Goal: Information Seeking & Learning: Compare options

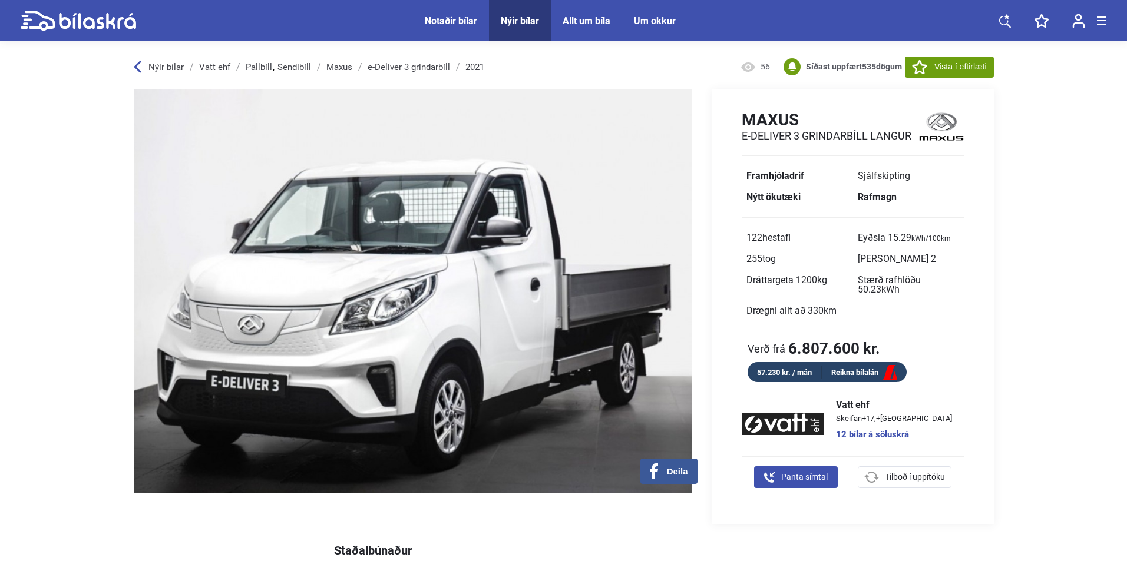
click at [524, 8] on span "Nýir bílar" at bounding box center [520, 20] width 62 height 41
click at [522, 16] on div "Nýir bílar" at bounding box center [520, 20] width 38 height 11
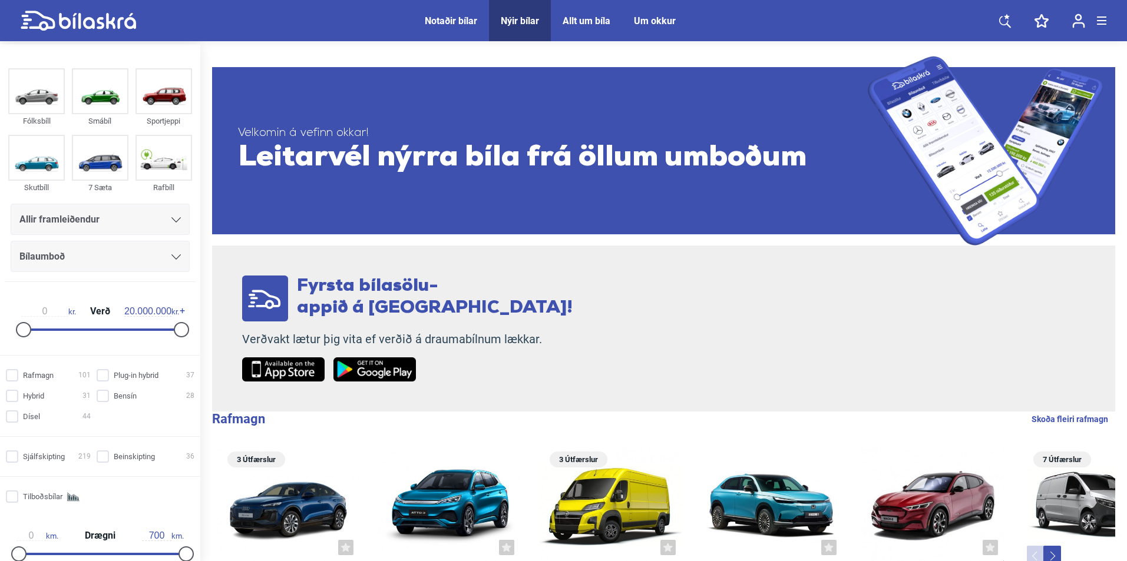
click at [81, 221] on span "Allir framleiðendur" at bounding box center [59, 219] width 80 height 16
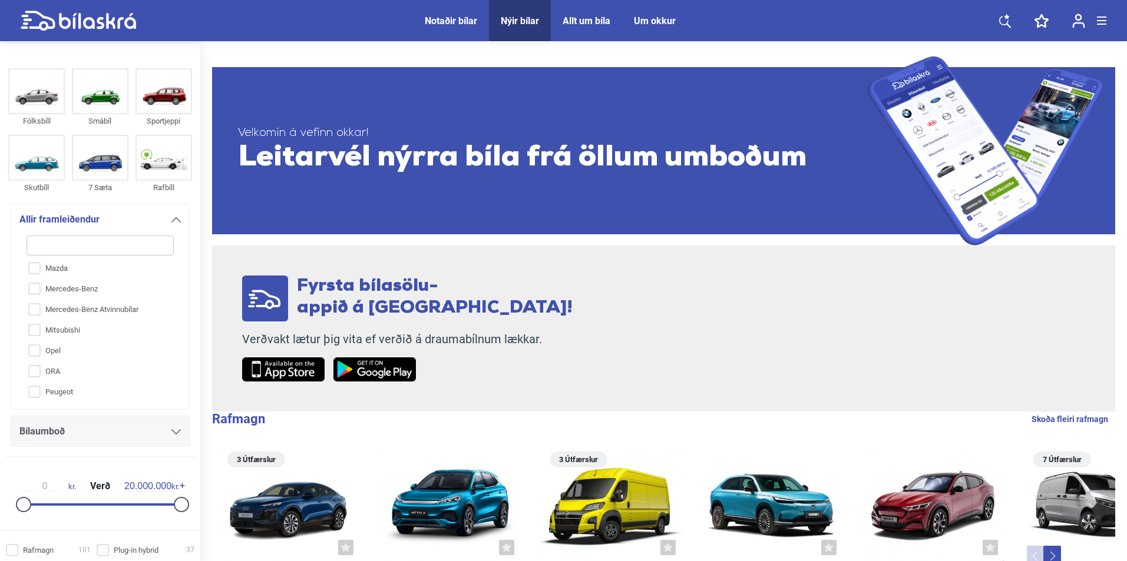
scroll to position [478, 0]
click at [52, 392] on input "VW" at bounding box center [92, 392] width 148 height 21
checkbox input "true"
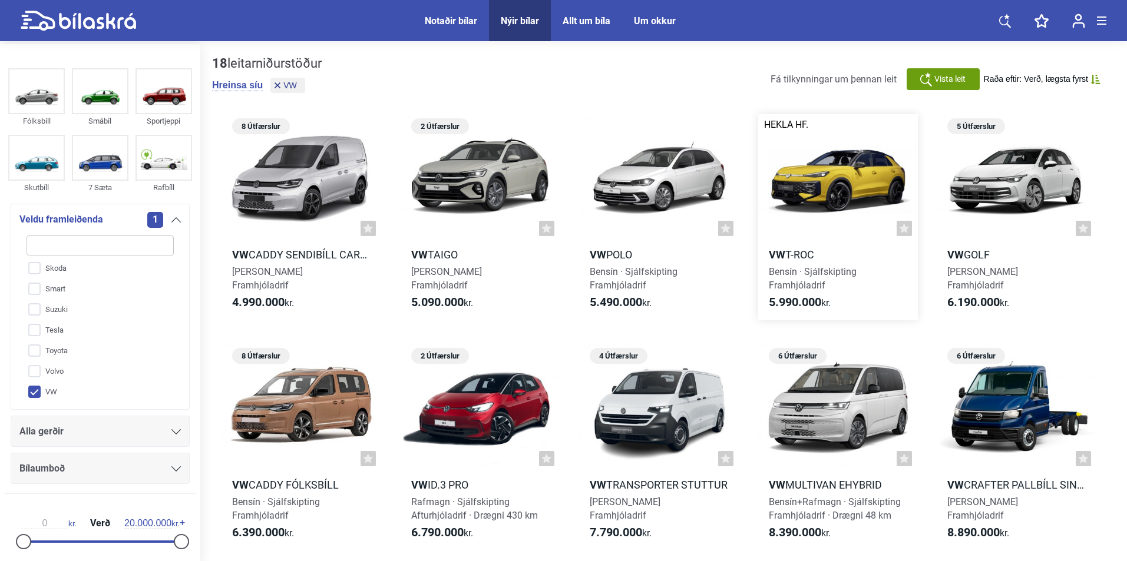
click at [857, 191] on div at bounding box center [838, 178] width 160 height 128
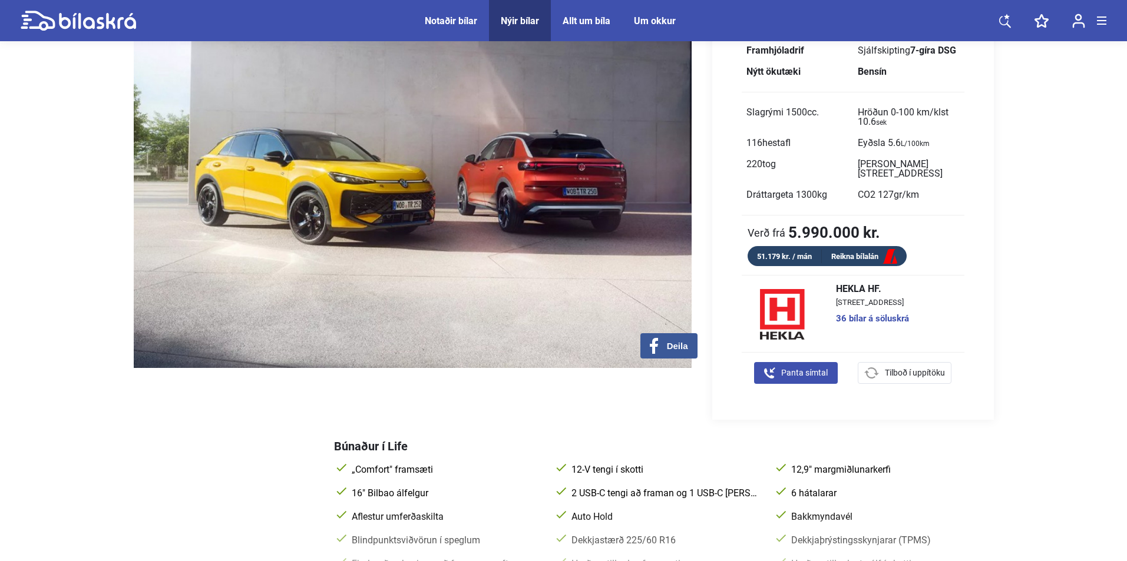
scroll to position [471, 0]
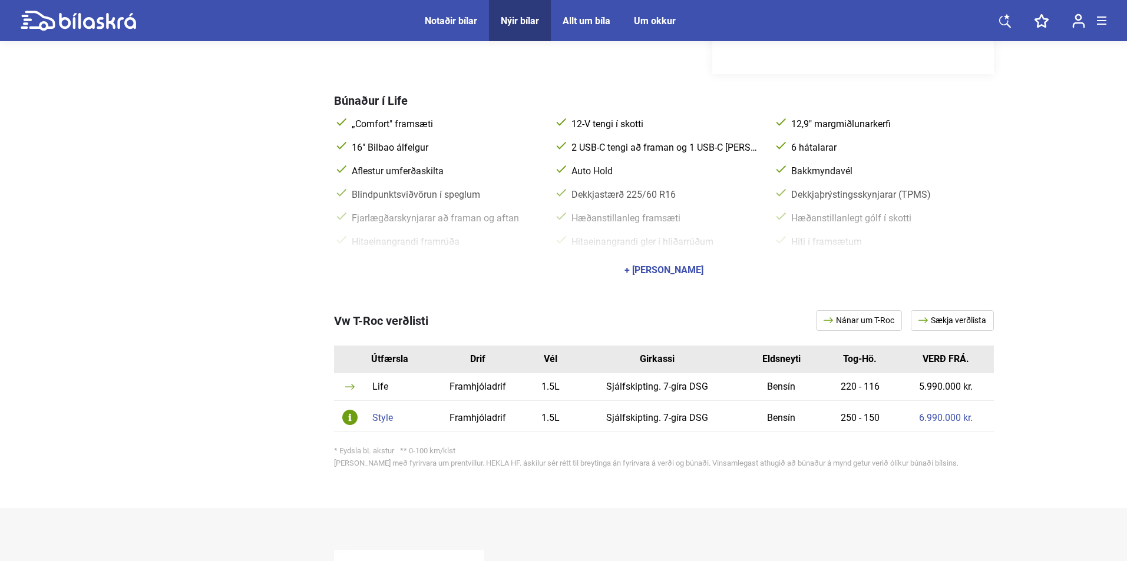
click at [377, 413] on div "Style" at bounding box center [396, 417] width 49 height 9
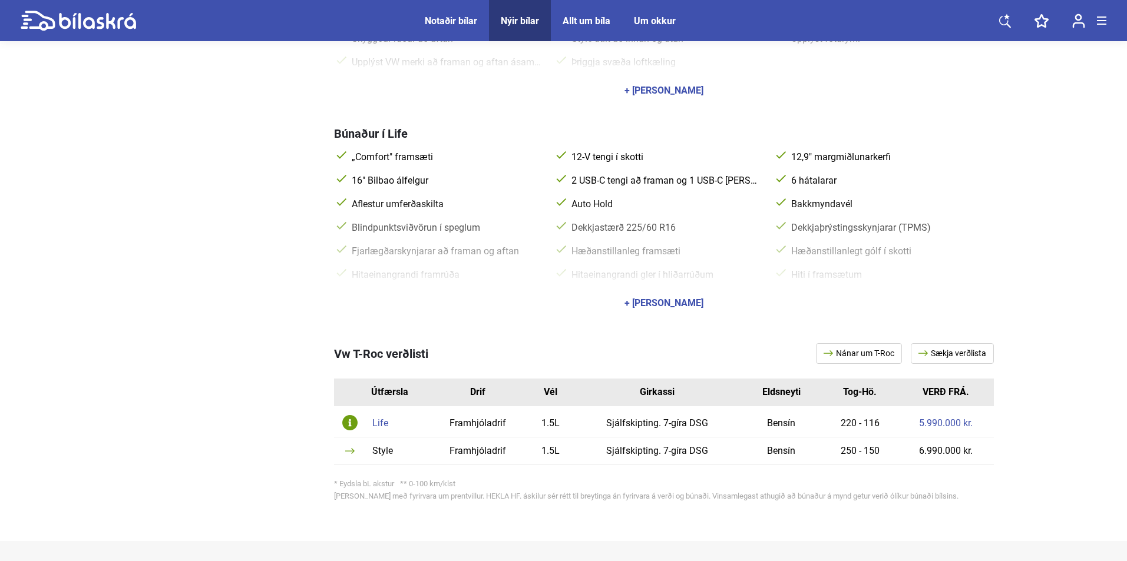
scroll to position [589, 0]
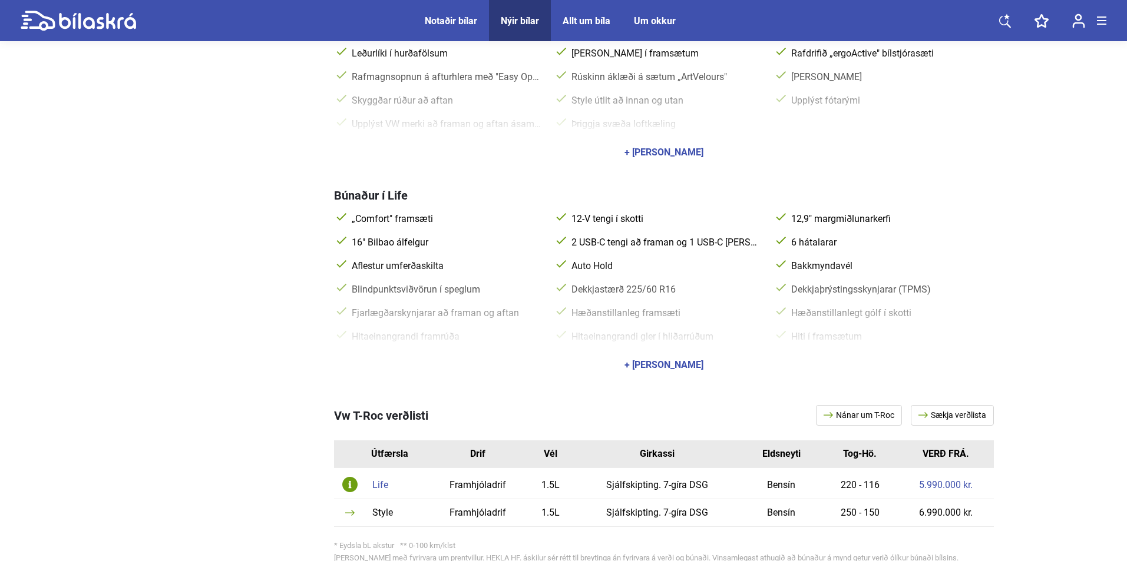
click at [655, 148] on div "+ [PERSON_NAME]" at bounding box center [663, 152] width 79 height 9
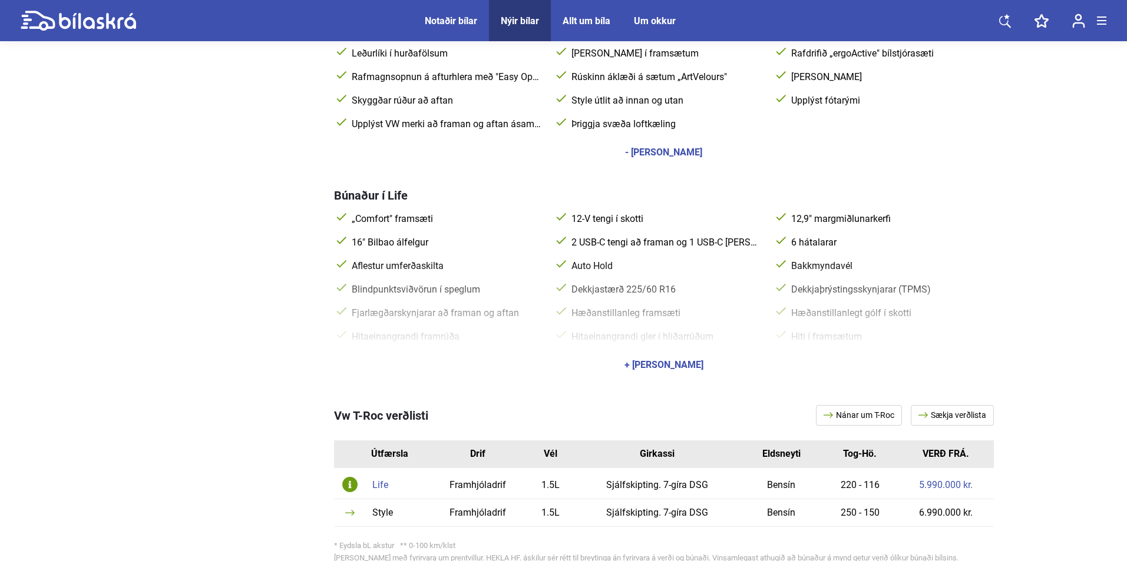
click at [656, 360] on div "+ [PERSON_NAME]" at bounding box center [663, 364] width 79 height 9
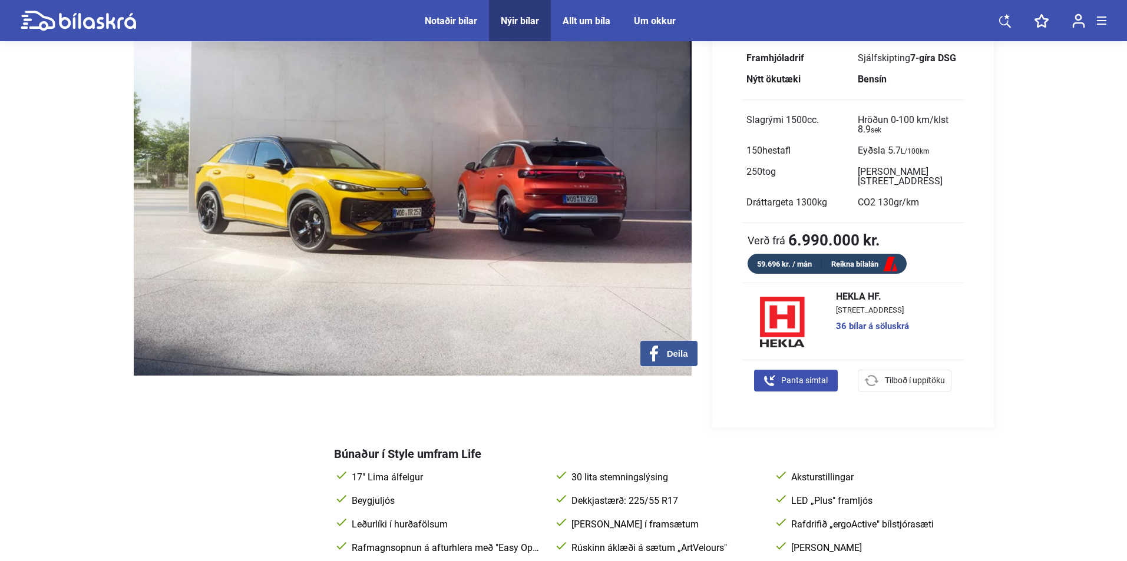
scroll to position [0, 0]
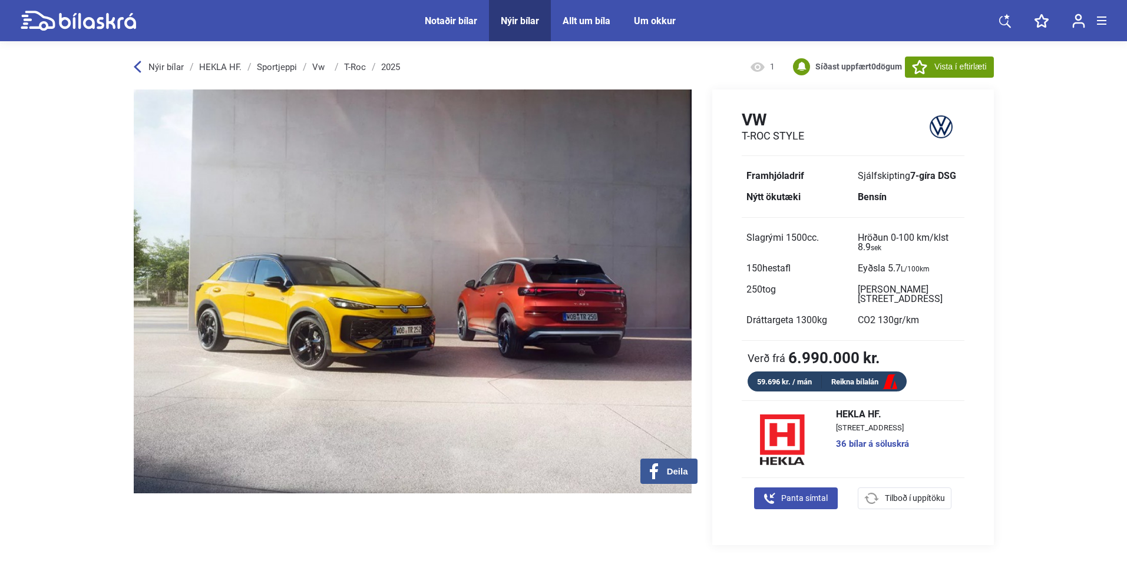
click at [530, 22] on div "Nýir bílar" at bounding box center [520, 20] width 38 height 11
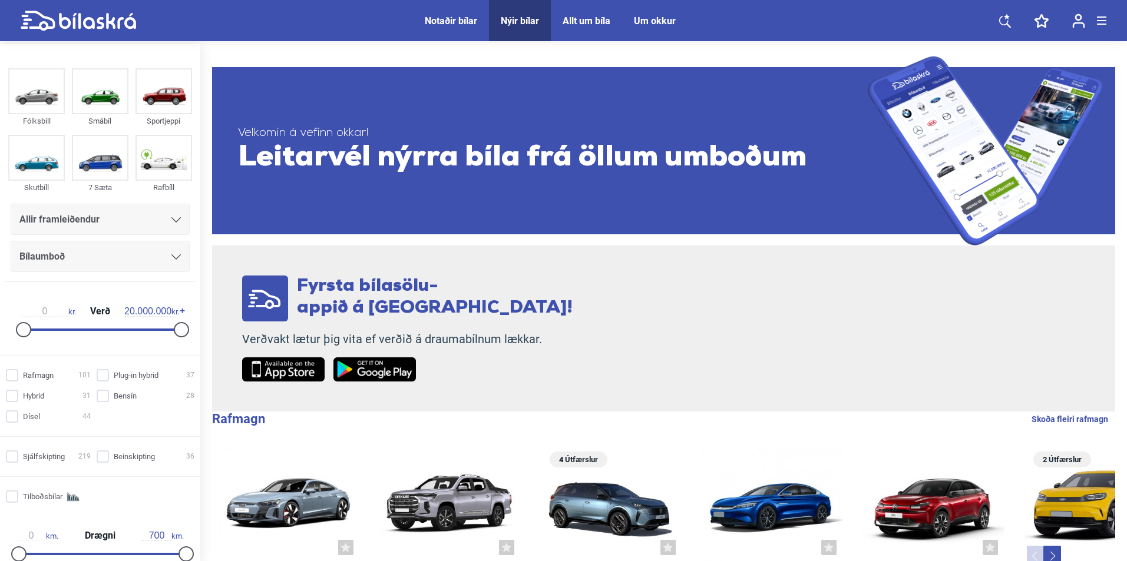
click at [111, 224] on div "Allir framleiðendur" at bounding box center [99, 219] width 161 height 16
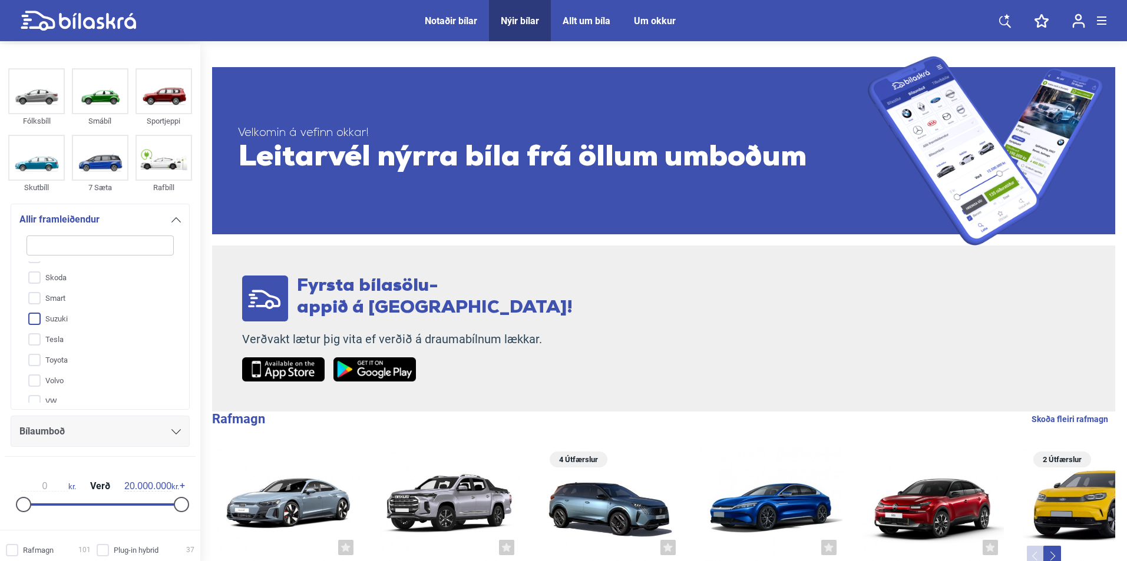
scroll to position [478, 0]
click at [78, 313] on input "Suzuki" at bounding box center [92, 310] width 148 height 21
checkbox input "true"
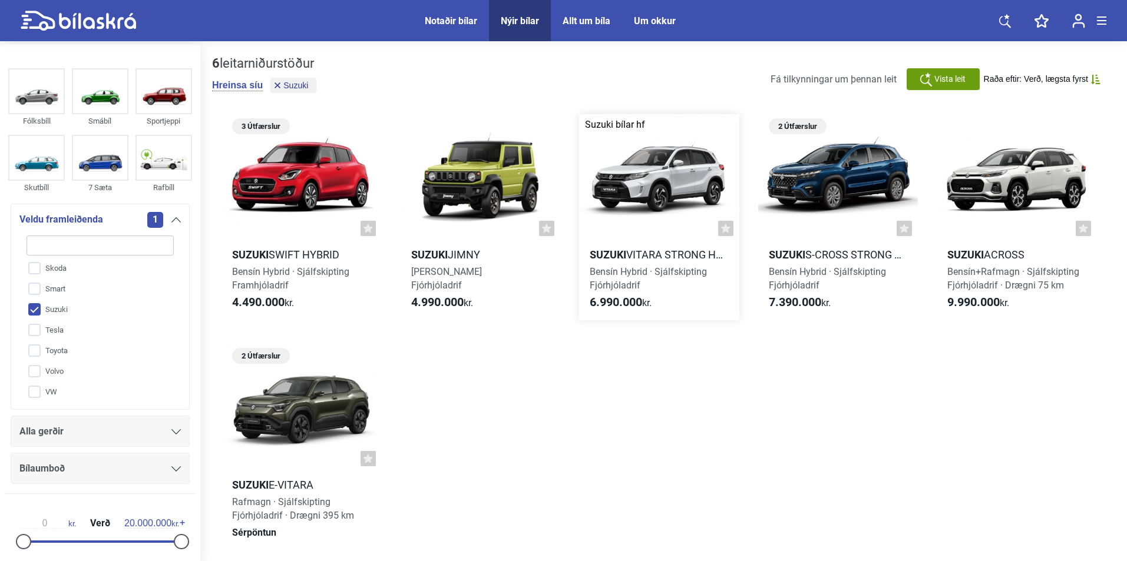
click at [663, 189] on div at bounding box center [659, 178] width 160 height 128
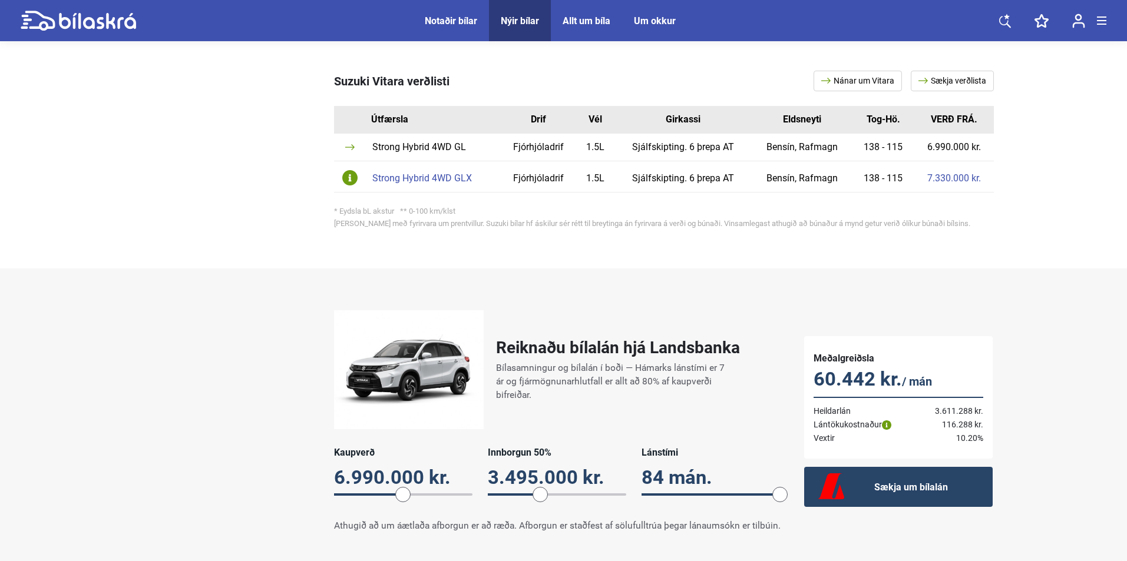
scroll to position [589, 0]
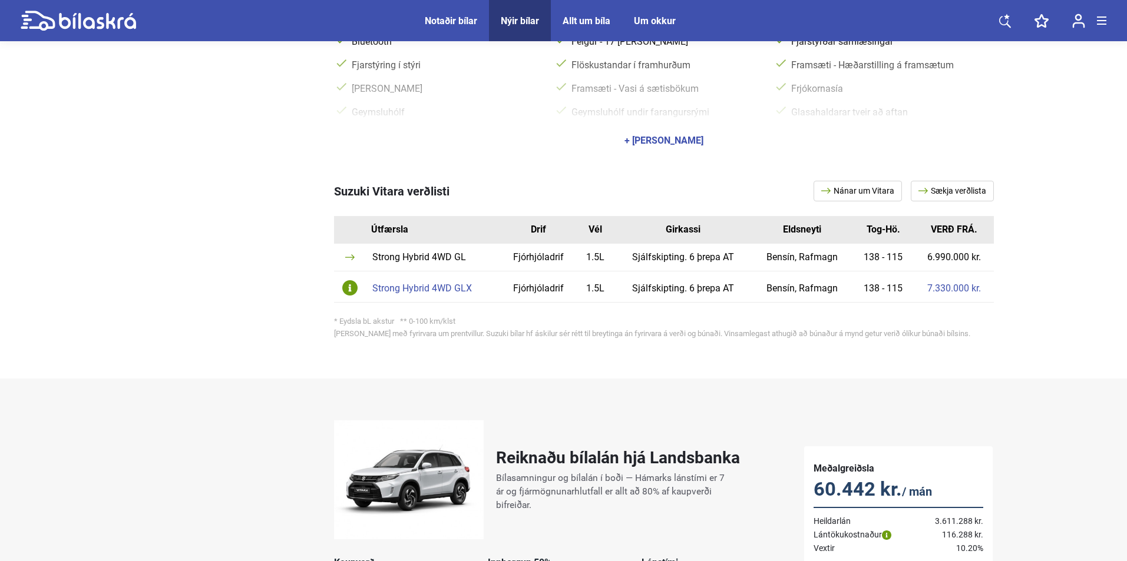
click at [957, 181] on link "Sækja verðlista" at bounding box center [952, 191] width 83 height 21
